Goal: Ask a question: Seek information or help from site administrators or community

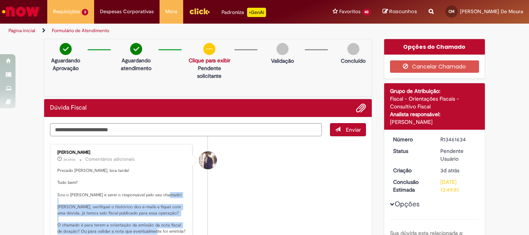
scroll to position [39, 0]
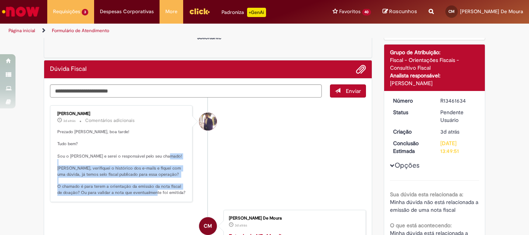
click at [22, 13] on img "Ir para a Homepage" at bounding box center [21, 11] width 40 height 15
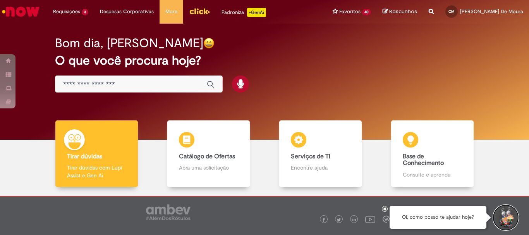
click at [496, 220] on button "Iniciar Conversa de Suporte" at bounding box center [505, 217] width 23 height 23
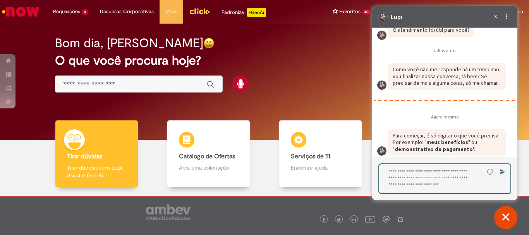
scroll to position [1292, 0]
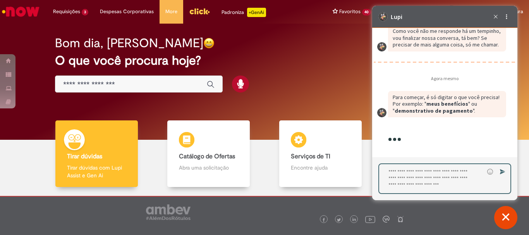
click at [406, 179] on textarea "Digite sua resposta aqui e pressione Enter para enviar" at bounding box center [431, 178] width 105 height 29
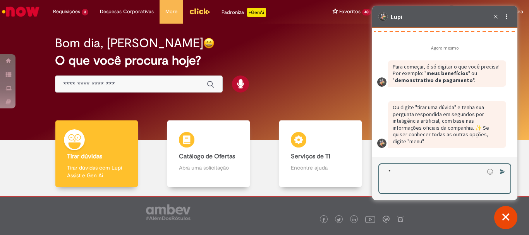
scroll to position [1310, 0]
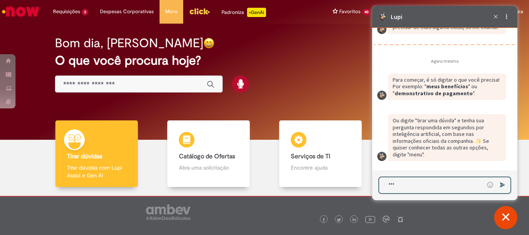
type textarea "****"
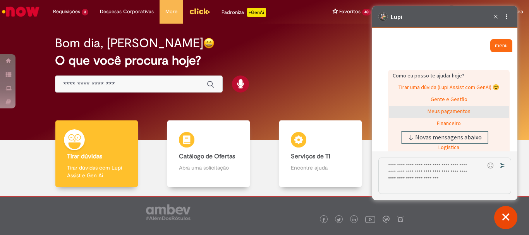
scroll to position [1517, 0]
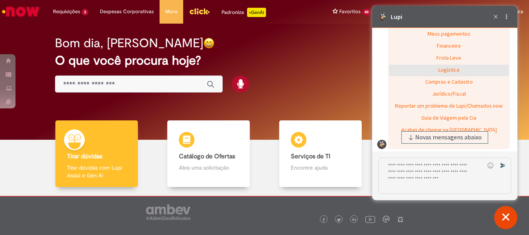
click at [448, 76] on div "Logística" at bounding box center [449, 71] width 120 height 12
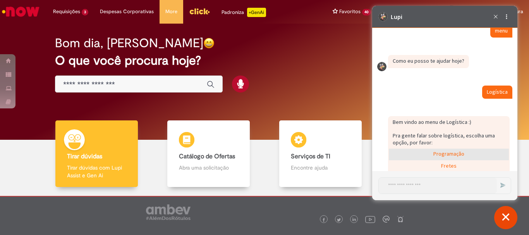
scroll to position [1520, 0]
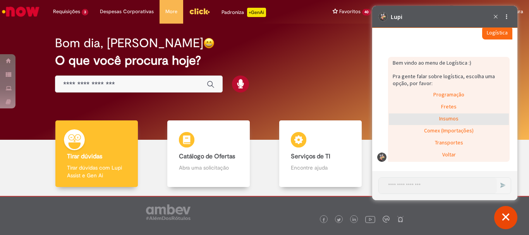
click at [447, 120] on div "Insumos" at bounding box center [449, 119] width 120 height 12
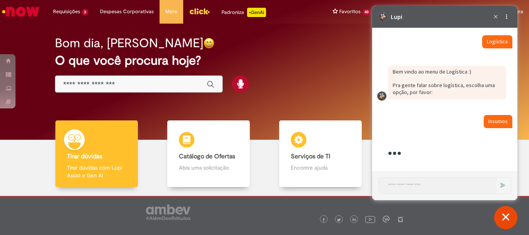
scroll to position [1569, 0]
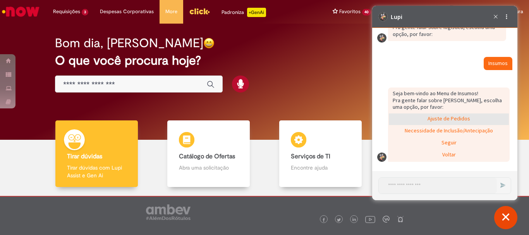
click at [445, 122] on div "Ajuste de Pedidos" at bounding box center [449, 119] width 120 height 12
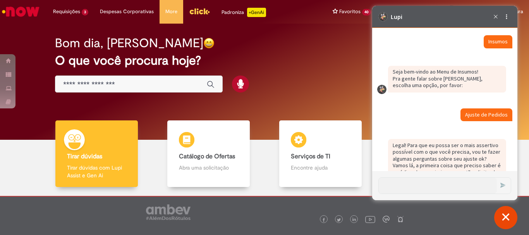
scroll to position [1615, 0]
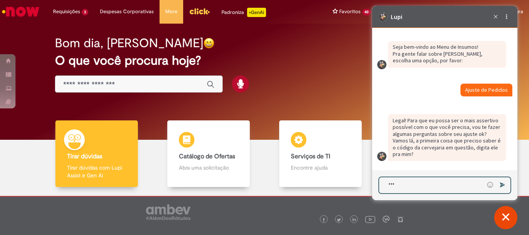
type textarea "****"
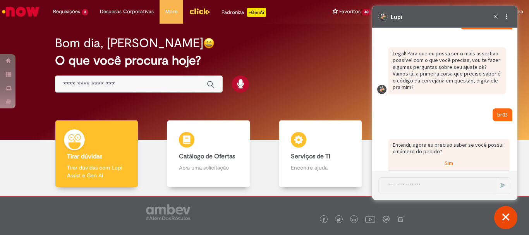
scroll to position [1703, 0]
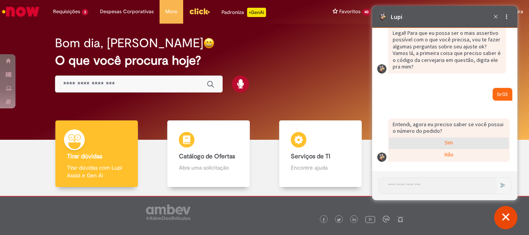
click at [450, 143] on div "Sim" at bounding box center [449, 143] width 120 height 12
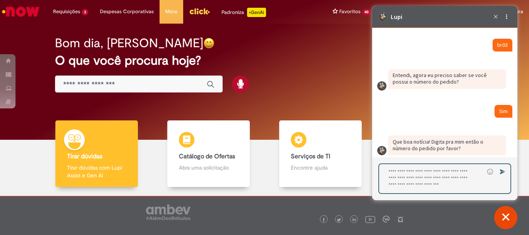
scroll to position [1759, 0]
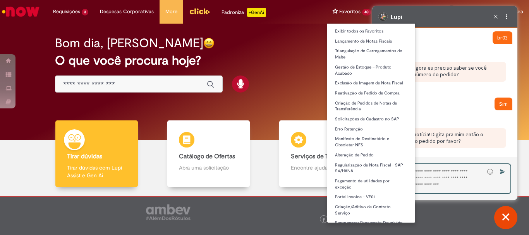
type textarea "*"
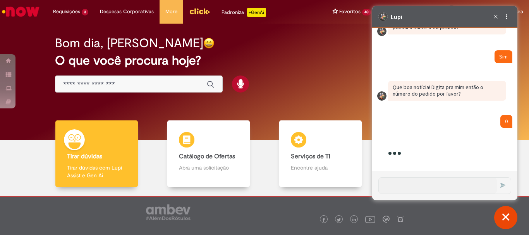
scroll to position [1817, 0]
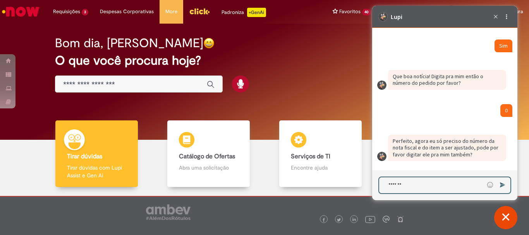
type textarea "********"
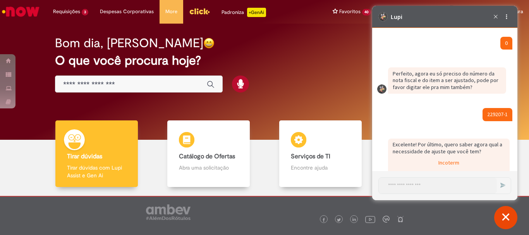
scroll to position [1989, 0]
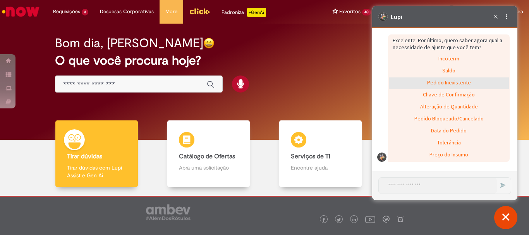
click at [455, 78] on div "Pedido Inexistente" at bounding box center [449, 83] width 120 height 12
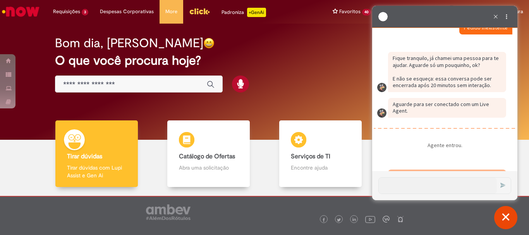
scroll to position [2065, 0]
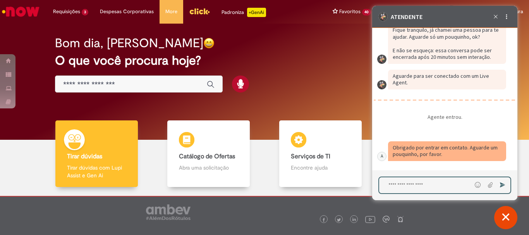
click at [405, 186] on textarea "Digite sua mensagem e pressione Enter para enviar" at bounding box center [425, 185] width 93 height 16
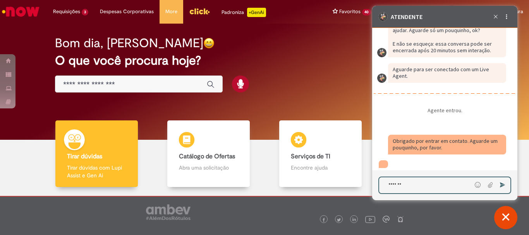
scroll to position [2088, 0]
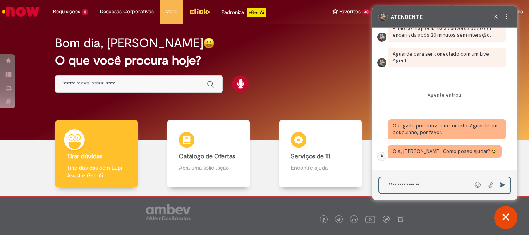
type textarea "**********"
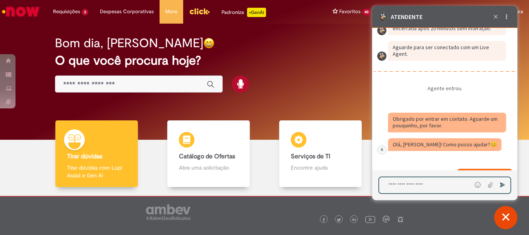
scroll to position [2119, 0]
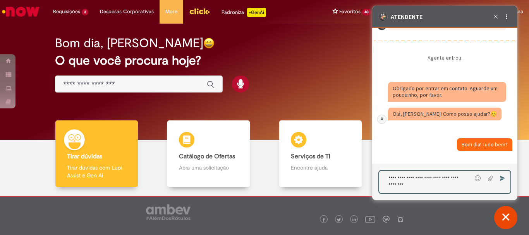
paste textarea "**********"
type textarea "**********"
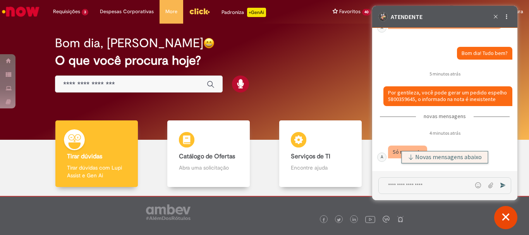
scroll to position [2217, 0]
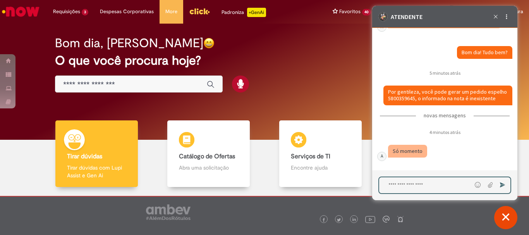
click at [404, 189] on textarea "Digite sua mensagem e pressione Enter para enviar" at bounding box center [425, 185] width 93 height 16
type textarea "**"
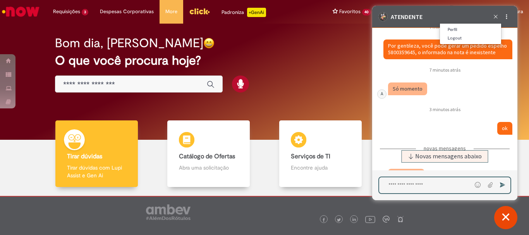
scroll to position [2362, 0]
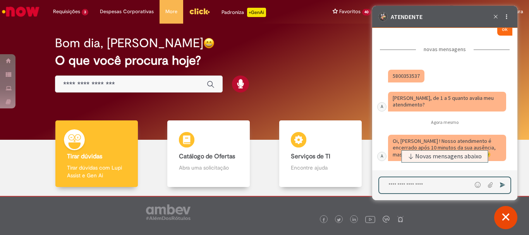
click at [401, 184] on textarea "Digite sua mensagem e pressione Enter para enviar" at bounding box center [425, 185] width 93 height 16
type textarea "*"
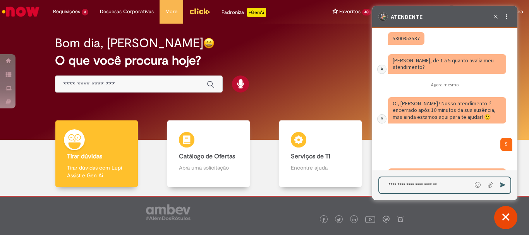
scroll to position [2434, 0]
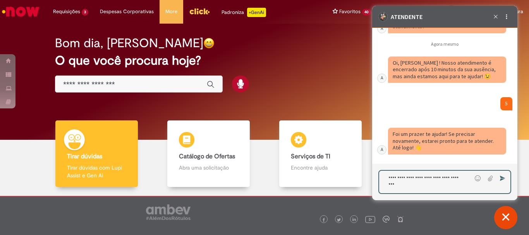
type textarea "**********"
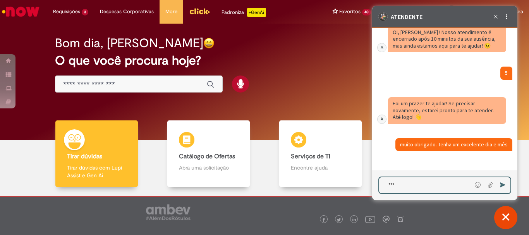
scroll to position [2496, 0]
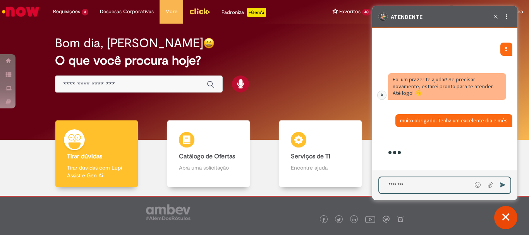
type textarea "*********"
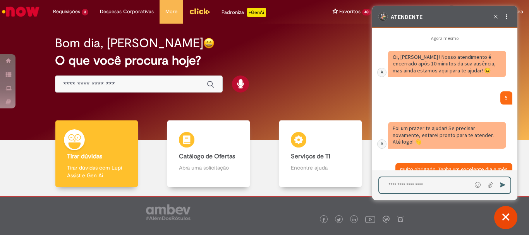
scroll to position [2363, 0]
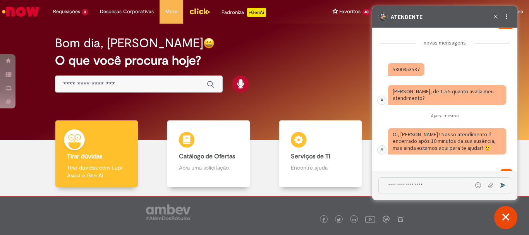
drag, startPoint x: 420, startPoint y: 78, endPoint x: 387, endPoint y: 75, distance: 33.8
click at [387, 75] on div "Caixa de diálogo de bate-papo" at bounding box center [442, 73] width 130 height 21
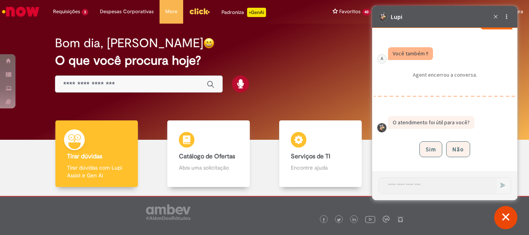
scroll to position [2599, 0]
click at [429, 143] on button "Sim" at bounding box center [430, 149] width 23 height 16
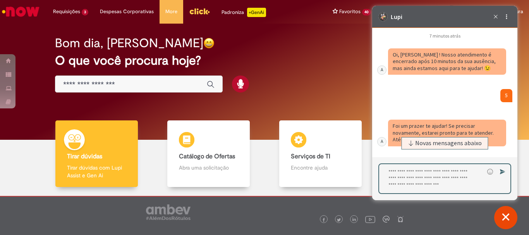
scroll to position [2349, 0]
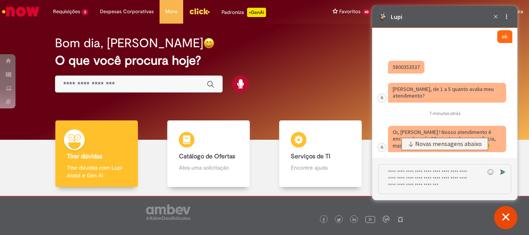
drag, startPoint x: 421, startPoint y: 76, endPoint x: 390, endPoint y: 78, distance: 31.0
click at [390, 74] on div "Caixa de diálogo de bate-papo" at bounding box center [406, 67] width 36 height 13
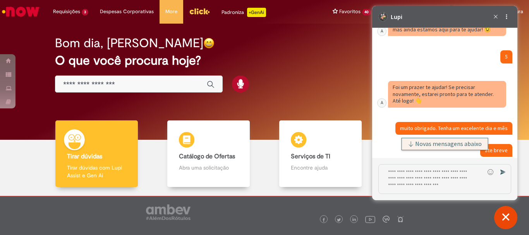
scroll to position [2581, 0]
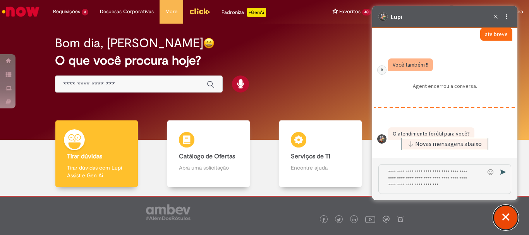
click at [507, 219] on button "Fechar conversa de suporte" at bounding box center [505, 217] width 23 height 23
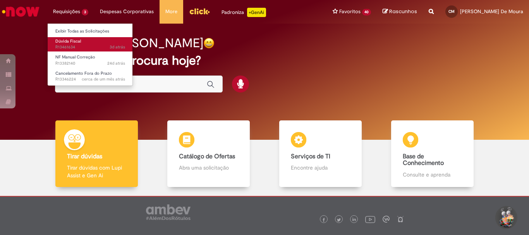
click at [68, 39] on span "Dúvida Fiscal" at bounding box center [68, 41] width 26 height 6
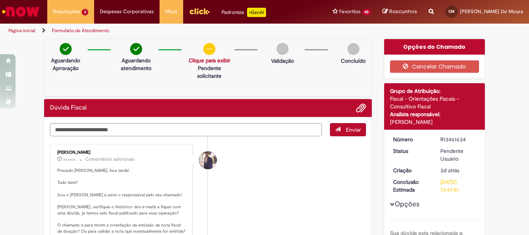
scroll to position [39, 0]
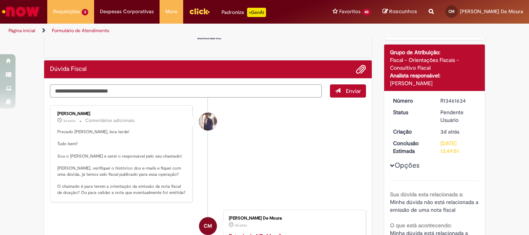
click at [78, 93] on textarea "Digite sua mensagem aqui..." at bounding box center [186, 90] width 272 height 13
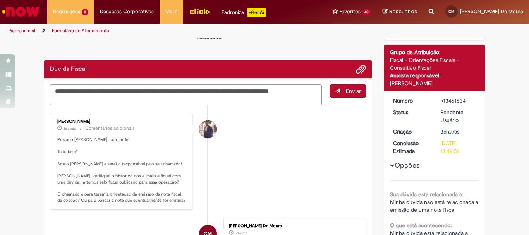
drag, startPoint x: 281, startPoint y: 90, endPoint x: 286, endPoint y: 93, distance: 5.9
click at [281, 90] on textarea "**********" at bounding box center [186, 94] width 272 height 21
type textarea "**********"
click at [347, 96] on button "Enviar" at bounding box center [348, 90] width 36 height 13
click at [358, 71] on span "Adicionar anexos" at bounding box center [360, 69] width 9 height 9
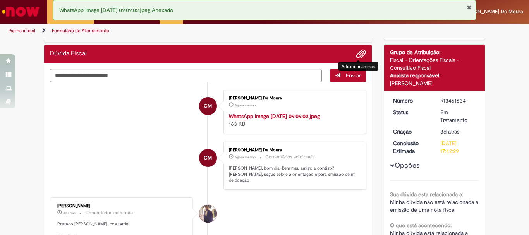
click at [356, 56] on span "Adicionar anexos" at bounding box center [360, 54] width 9 height 9
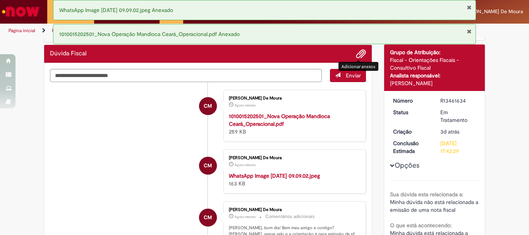
click at [359, 53] on span "Adicionar anexos" at bounding box center [360, 54] width 9 height 9
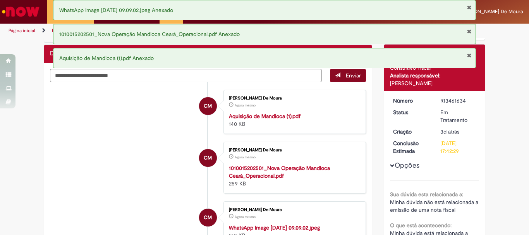
scroll to position [0, 0]
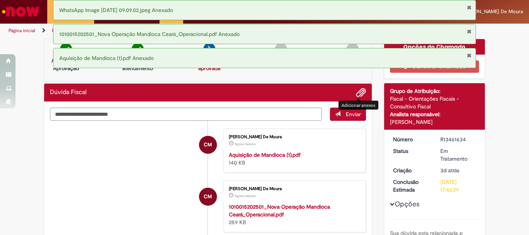
click at [357, 89] on span "Adicionar anexos" at bounding box center [360, 92] width 9 height 9
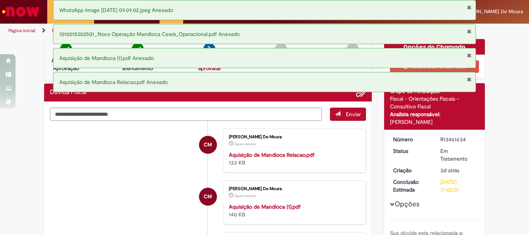
click at [471, 55] on button "Fechar Notificação" at bounding box center [469, 55] width 5 height 6
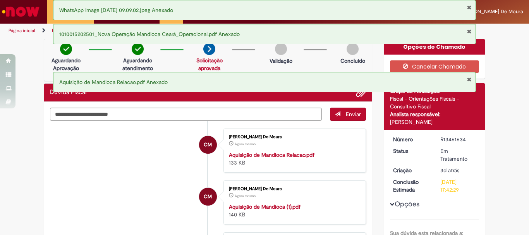
click at [470, 32] on button "Fechar Notificação" at bounding box center [469, 31] width 5 height 6
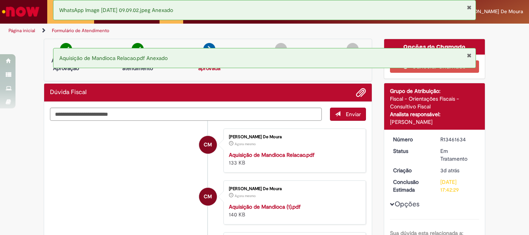
click at [469, 7] on button "Fechar Notificação" at bounding box center [469, 7] width 5 height 6
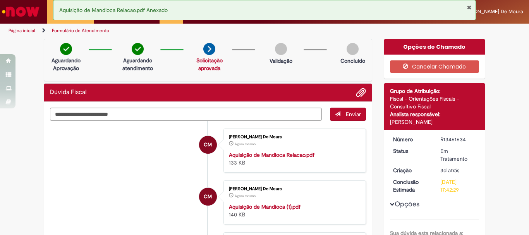
click at [471, 31] on div "Página inicial Formulário de Atendimento" at bounding box center [264, 31] width 529 height 14
click at [468, 8] on button "Fechar Notificação" at bounding box center [469, 7] width 5 height 6
